Goal: Check status: Check status

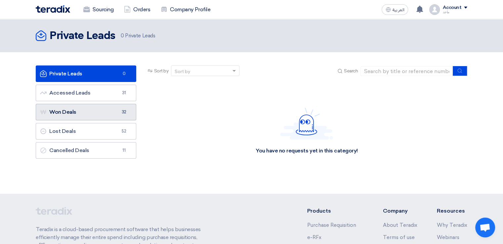
click at [73, 111] on link "Won Deals Won Deals 32" at bounding box center [86, 112] width 101 height 17
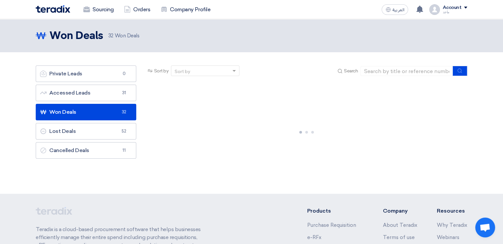
click at [73, 111] on link "Won Deals Won Deals 32" at bounding box center [86, 112] width 101 height 17
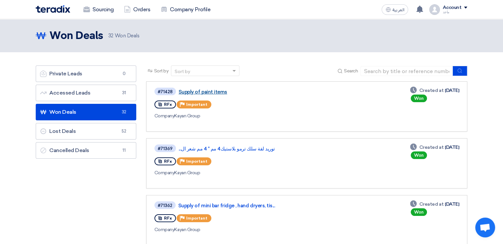
click at [204, 91] on link "Supply of paint items" at bounding box center [261, 92] width 165 height 6
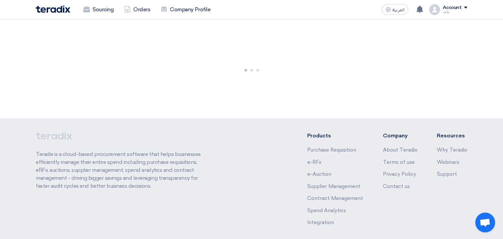
click at [204, 91] on div at bounding box center [251, 68] width 503 height 99
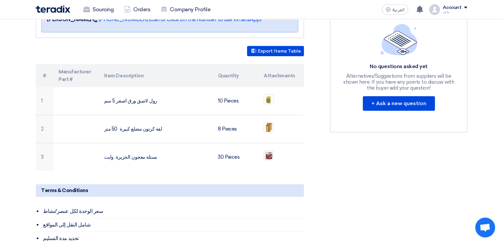
scroll to position [156, 0]
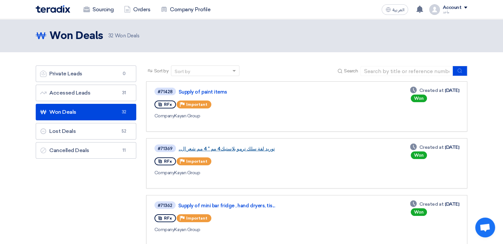
click at [220, 147] on link "توريد لفة سلك ترمو بلاستيك4 مم * 4 مم شعر ال..." at bounding box center [261, 149] width 165 height 6
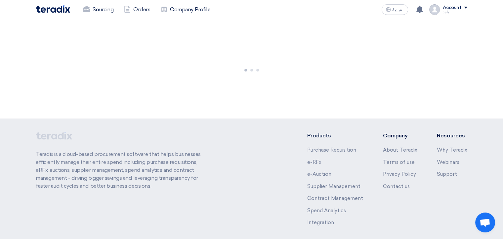
click at [220, 147] on div "Teradix is a cloud-based procurement software that helps businesses efficiently…" at bounding box center [252, 184] width 432 height 105
